Goal: Find specific page/section: Find specific page/section

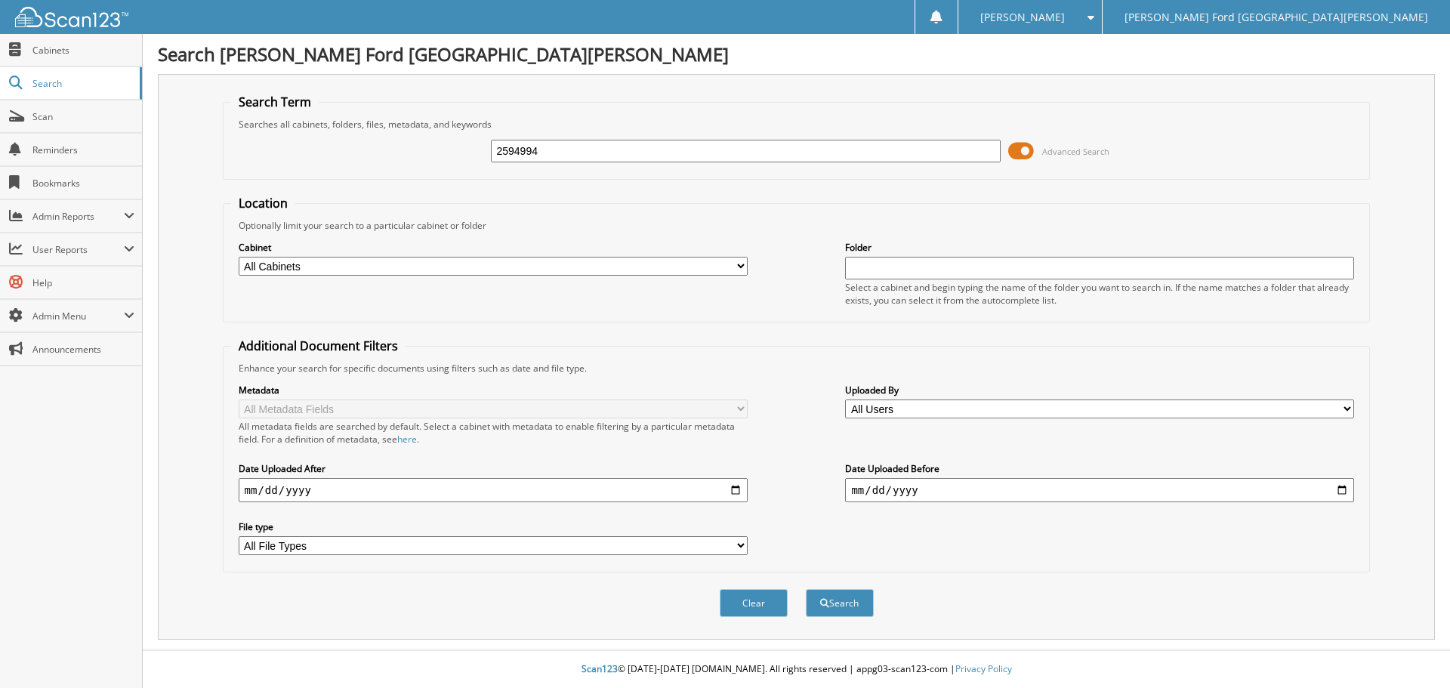
type input "2594994"
click at [806, 589] on button "Search" at bounding box center [840, 603] width 68 height 28
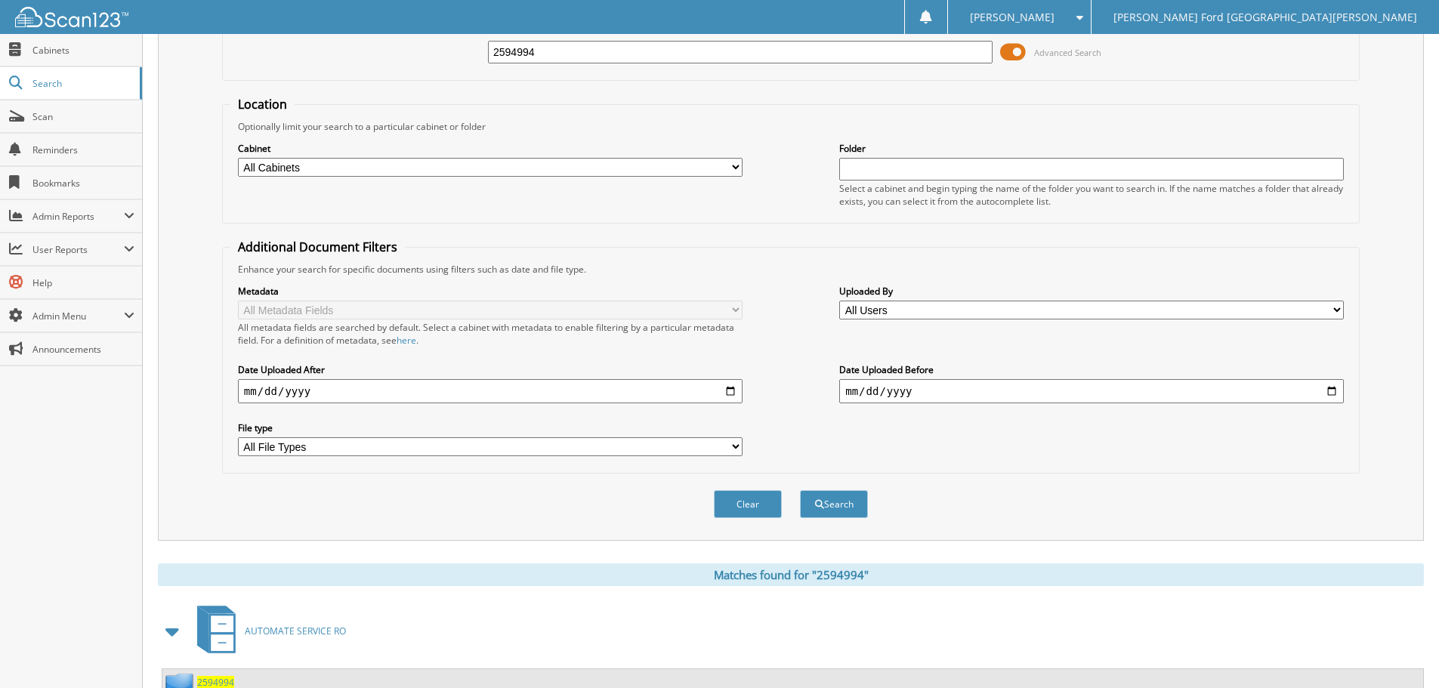
scroll to position [215, 0]
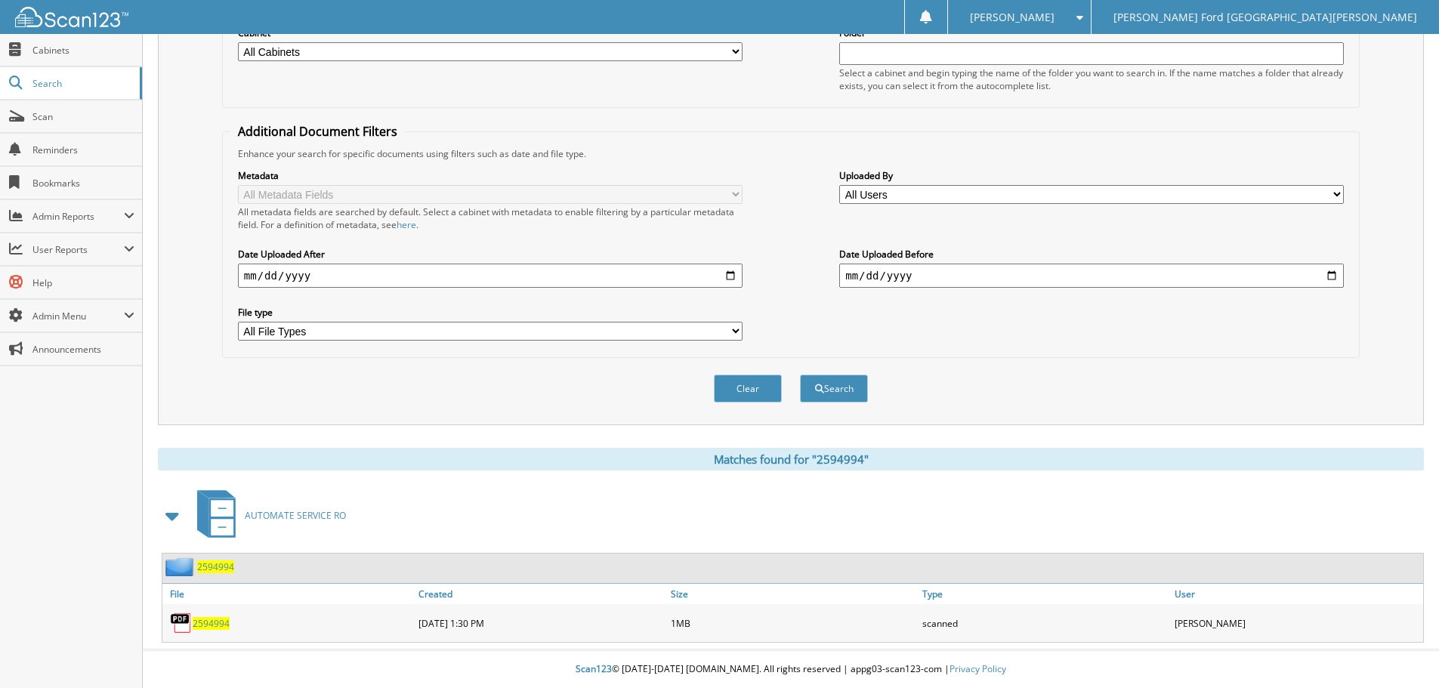
click at [204, 619] on span "2594994" at bounding box center [211, 623] width 37 height 13
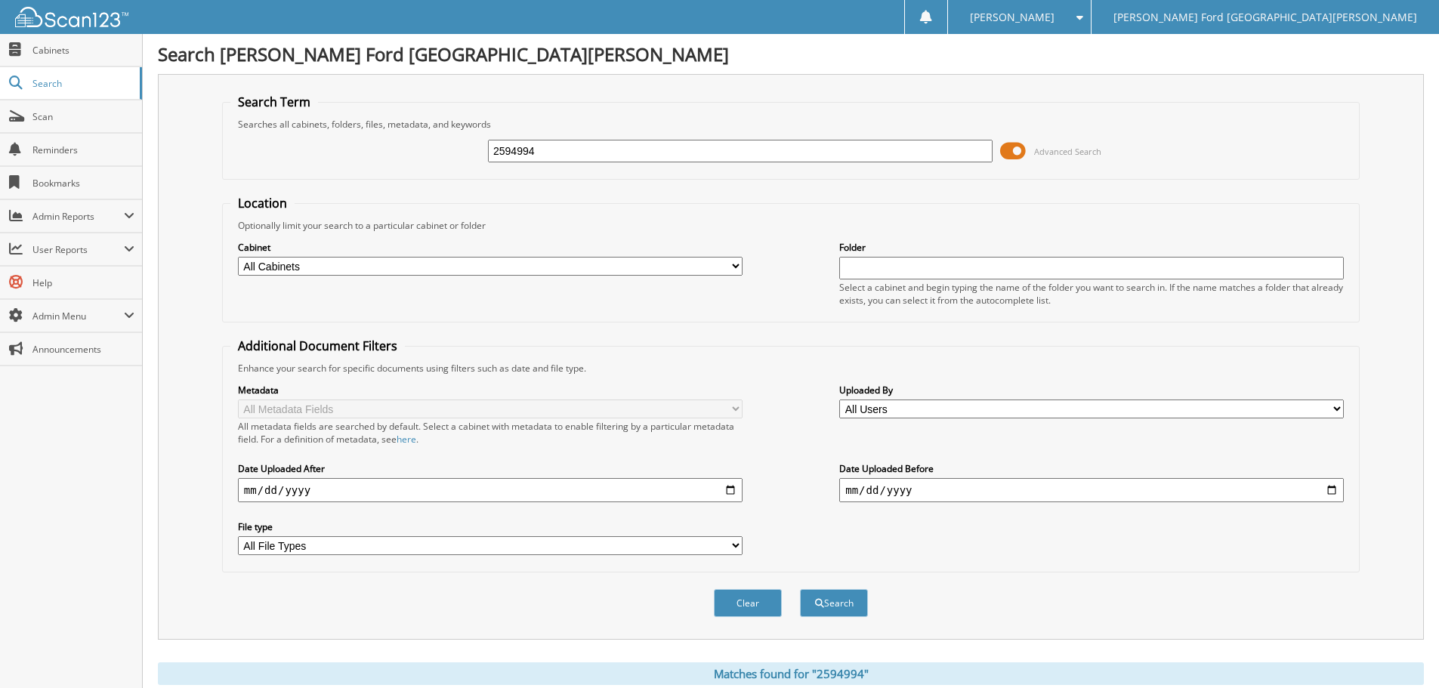
click at [597, 153] on input "2594994" at bounding box center [740, 151] width 505 height 23
type input "2560483"
click at [800, 589] on button "Search" at bounding box center [834, 603] width 68 height 28
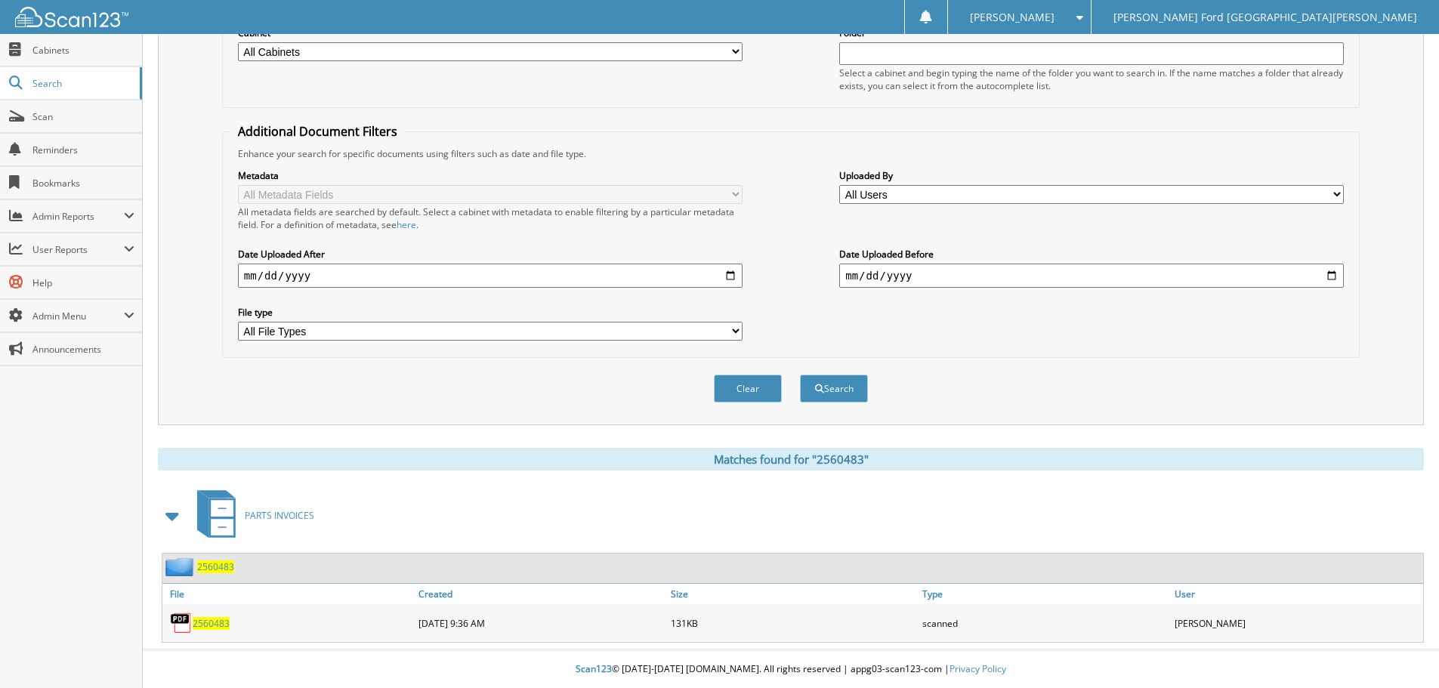
scroll to position [215, 0]
click at [224, 623] on span "2560483" at bounding box center [211, 623] width 37 height 13
